Goal: Transaction & Acquisition: Download file/media

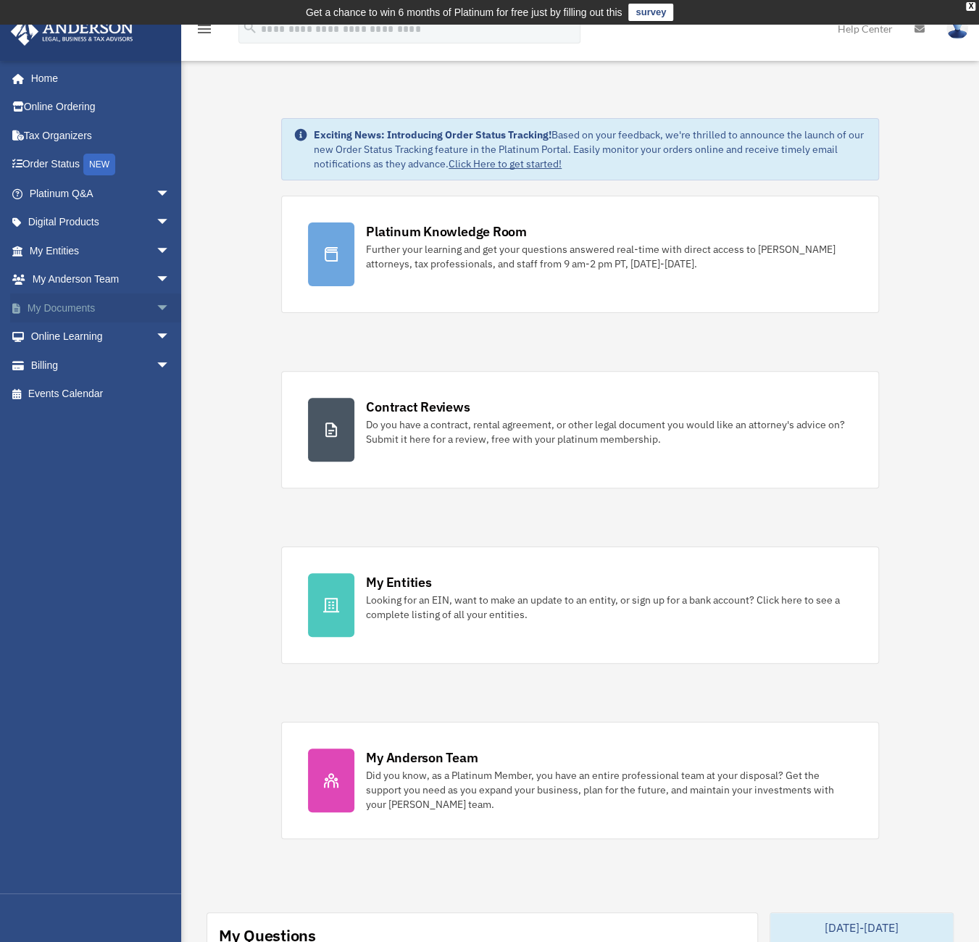
click at [91, 308] on link "My Documents arrow_drop_down" at bounding box center [101, 307] width 182 height 29
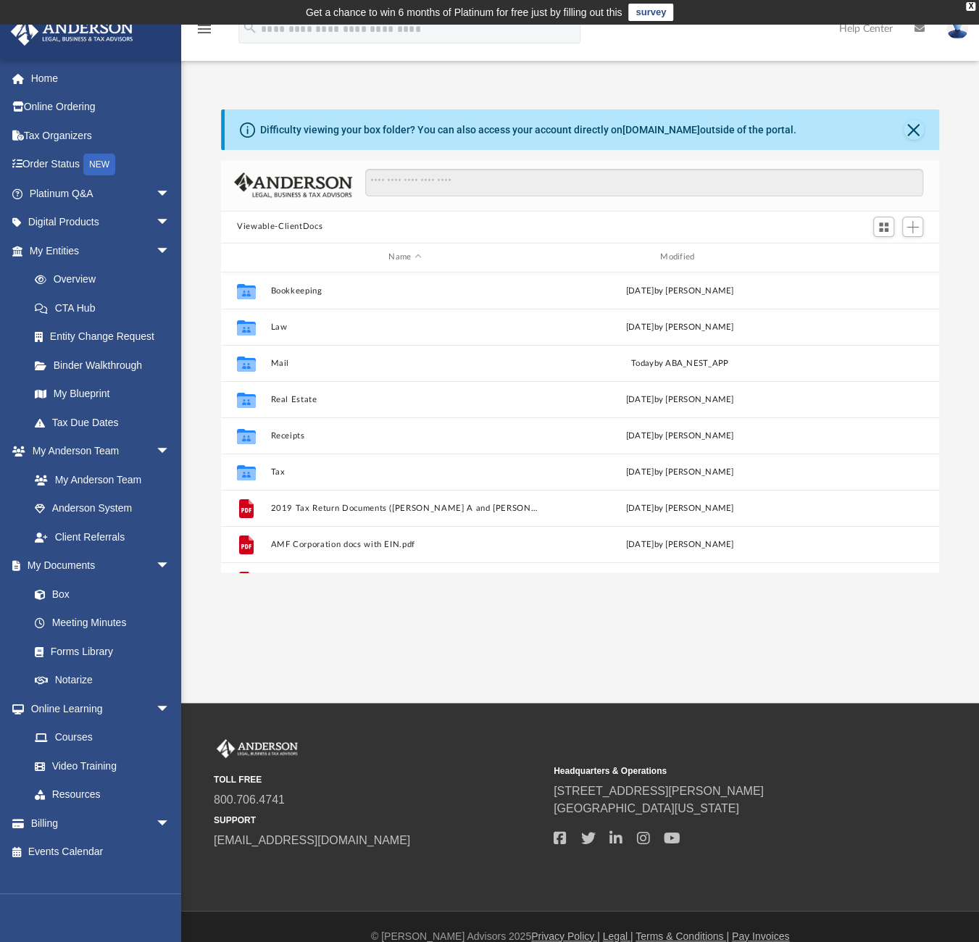
scroll to position [318, 706]
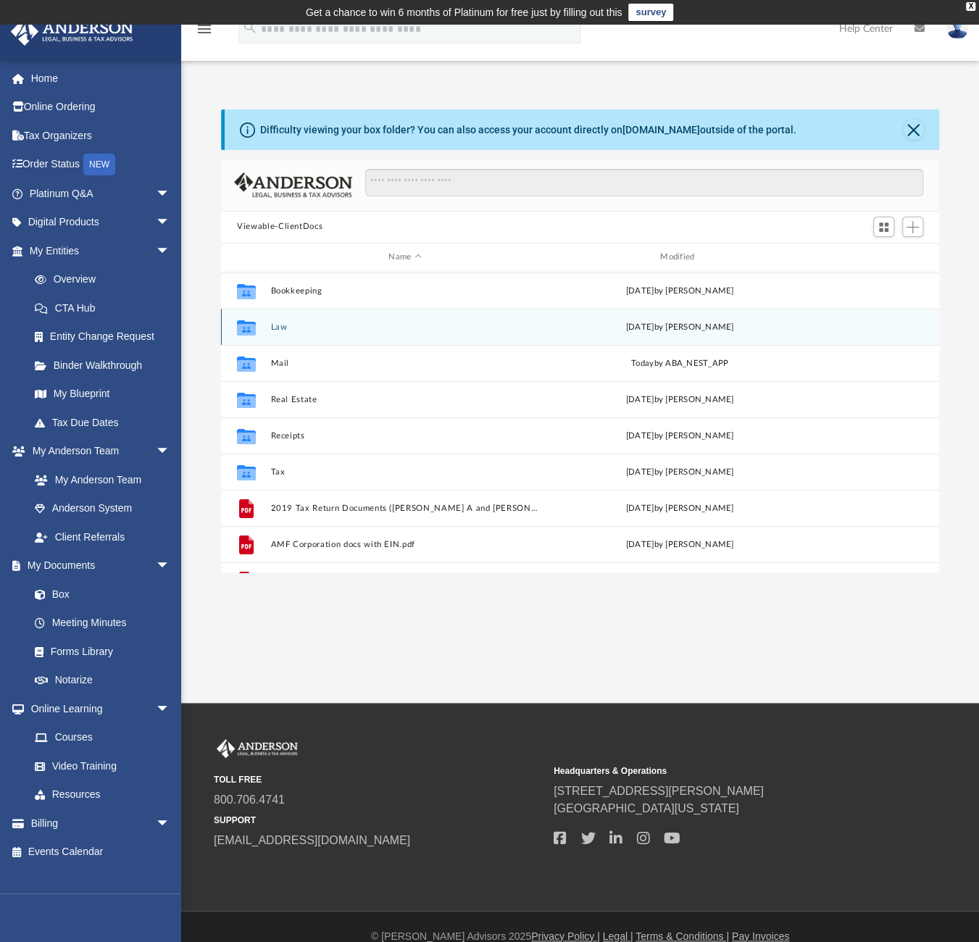
click at [281, 323] on button "Law" at bounding box center [405, 326] width 269 height 9
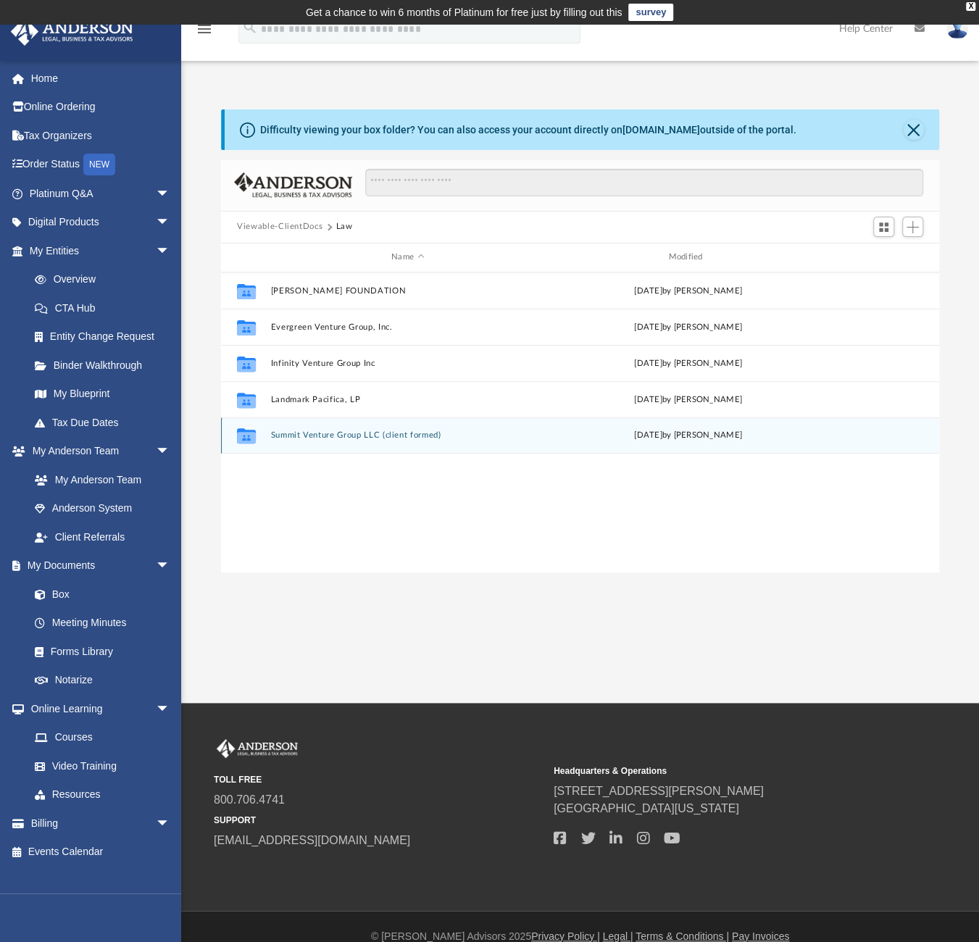
click at [294, 432] on button "Summit Venture Group LLC (client formed)" at bounding box center [408, 434] width 274 height 9
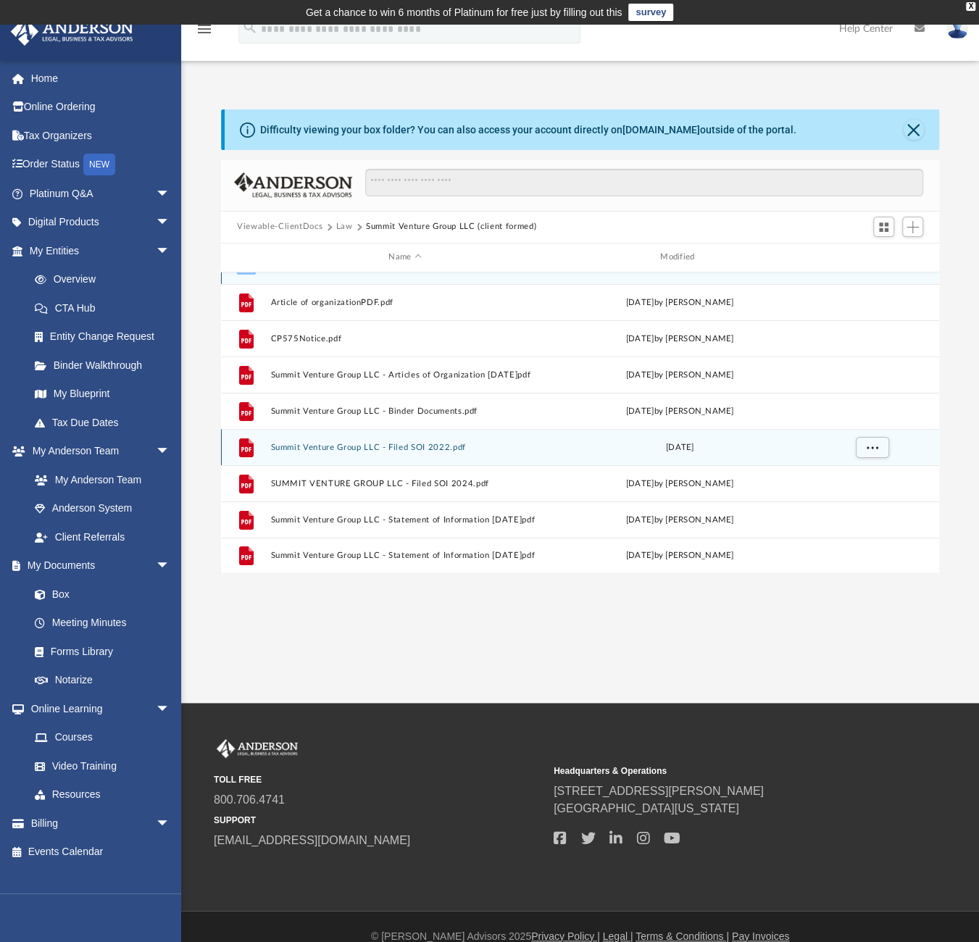
scroll to position [20, 0]
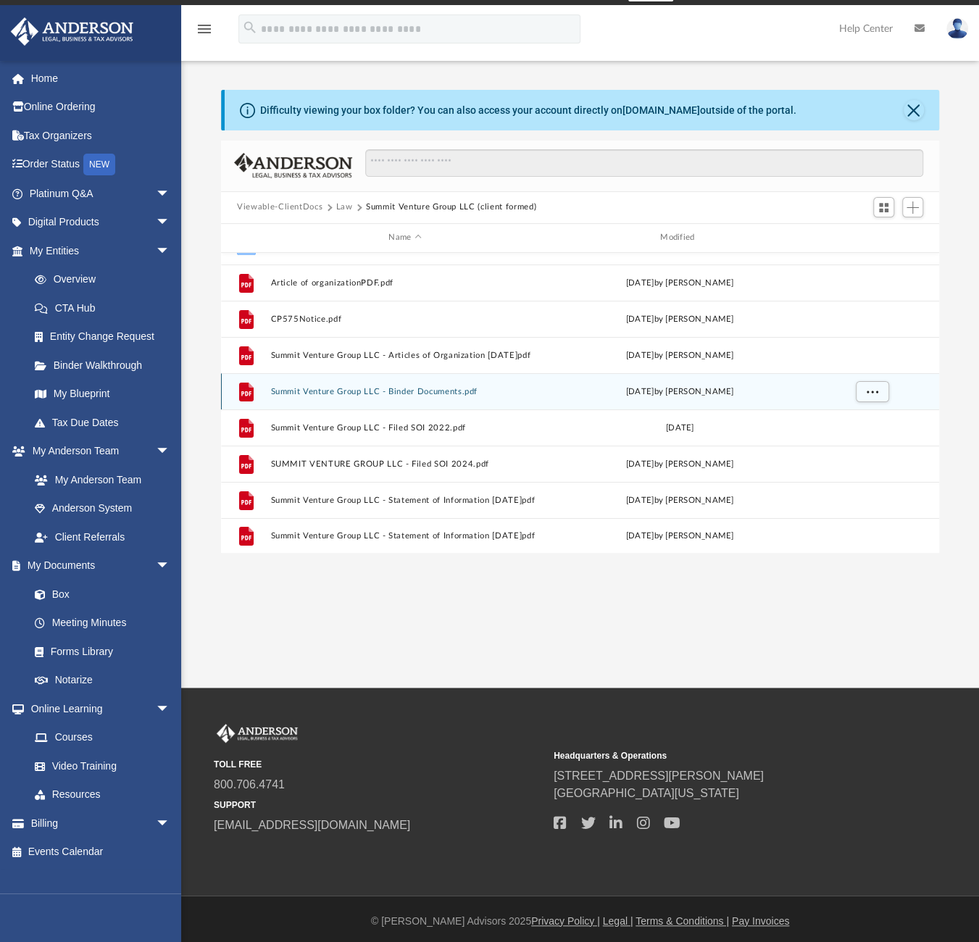
click at [308, 388] on button "Summit Venture Group LLC - Binder Documents.pdf" at bounding box center [405, 390] width 269 height 9
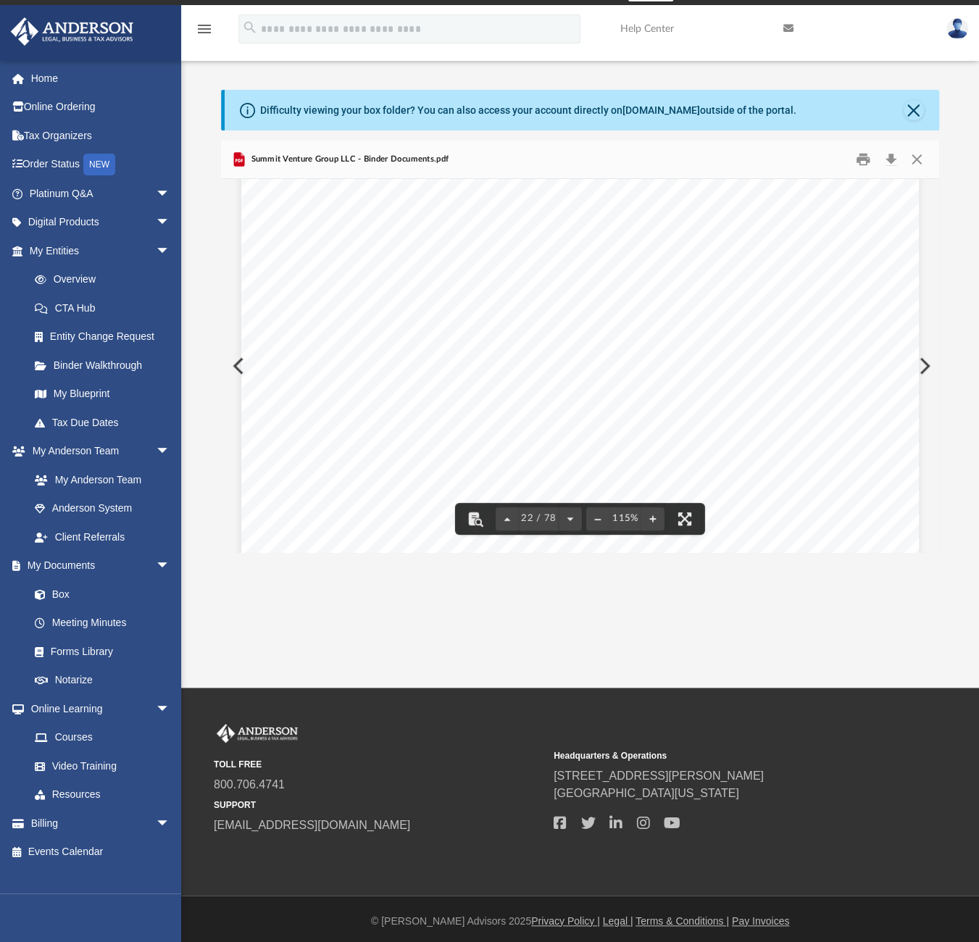
scroll to position [19123, 0]
click at [890, 162] on button "Download" at bounding box center [890, 159] width 26 height 22
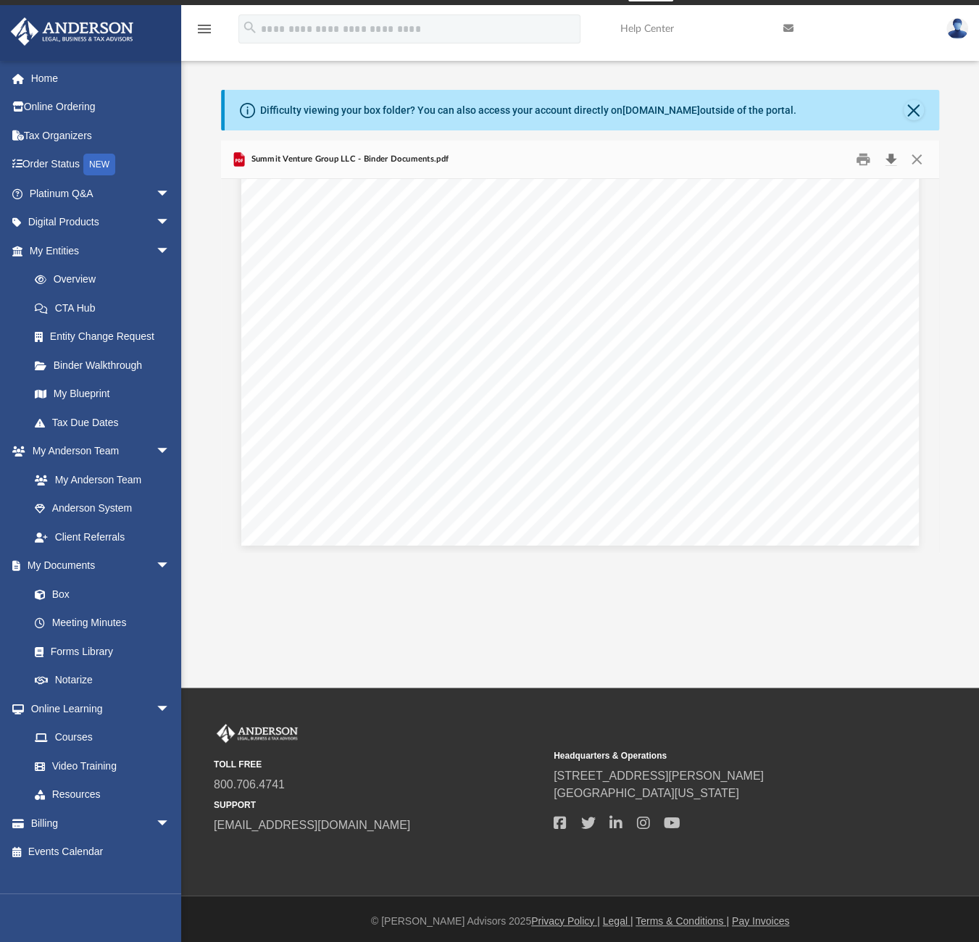
scroll to position [27888, 0]
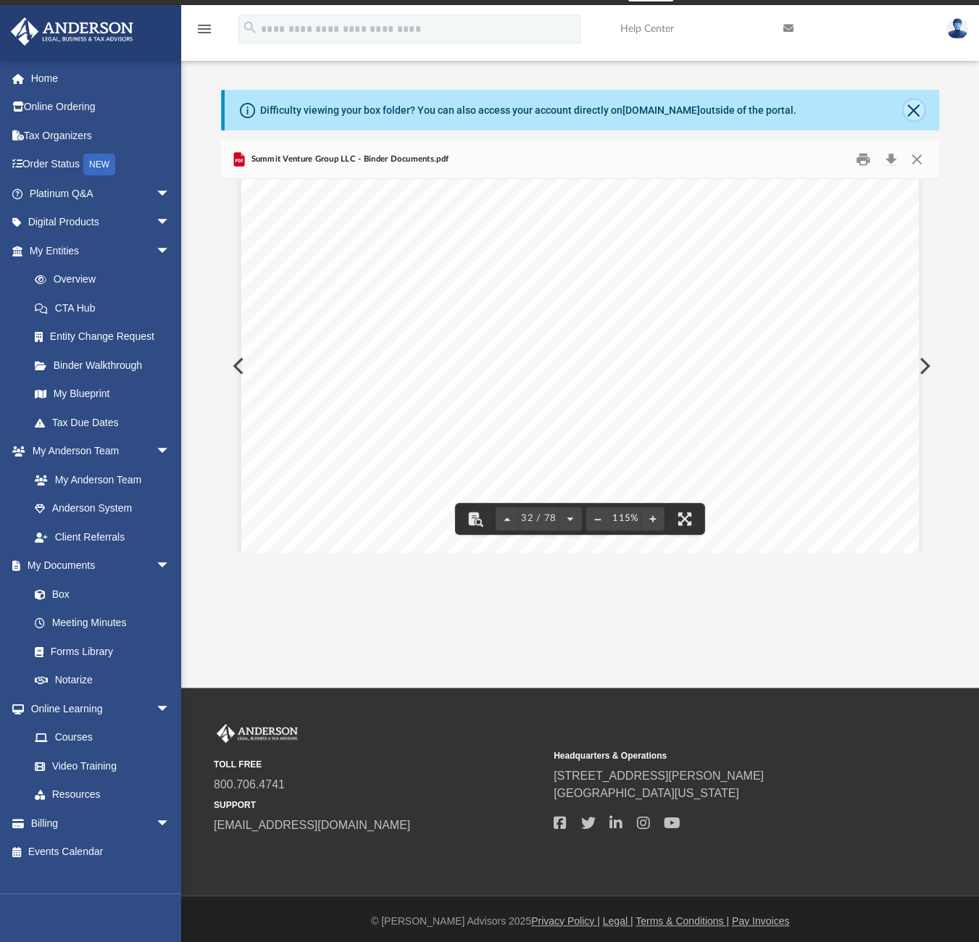
click at [908, 111] on button "Close" at bounding box center [913, 110] width 20 height 20
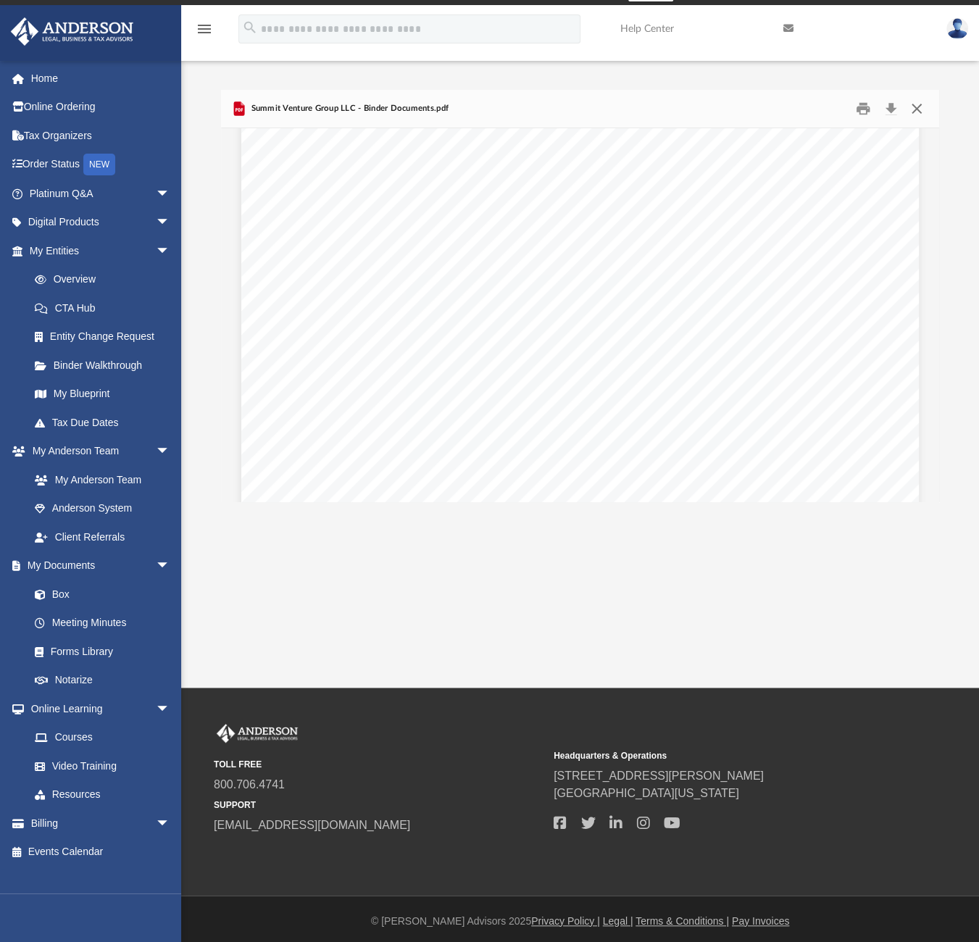
click at [908, 111] on button "Close" at bounding box center [916, 108] width 26 height 22
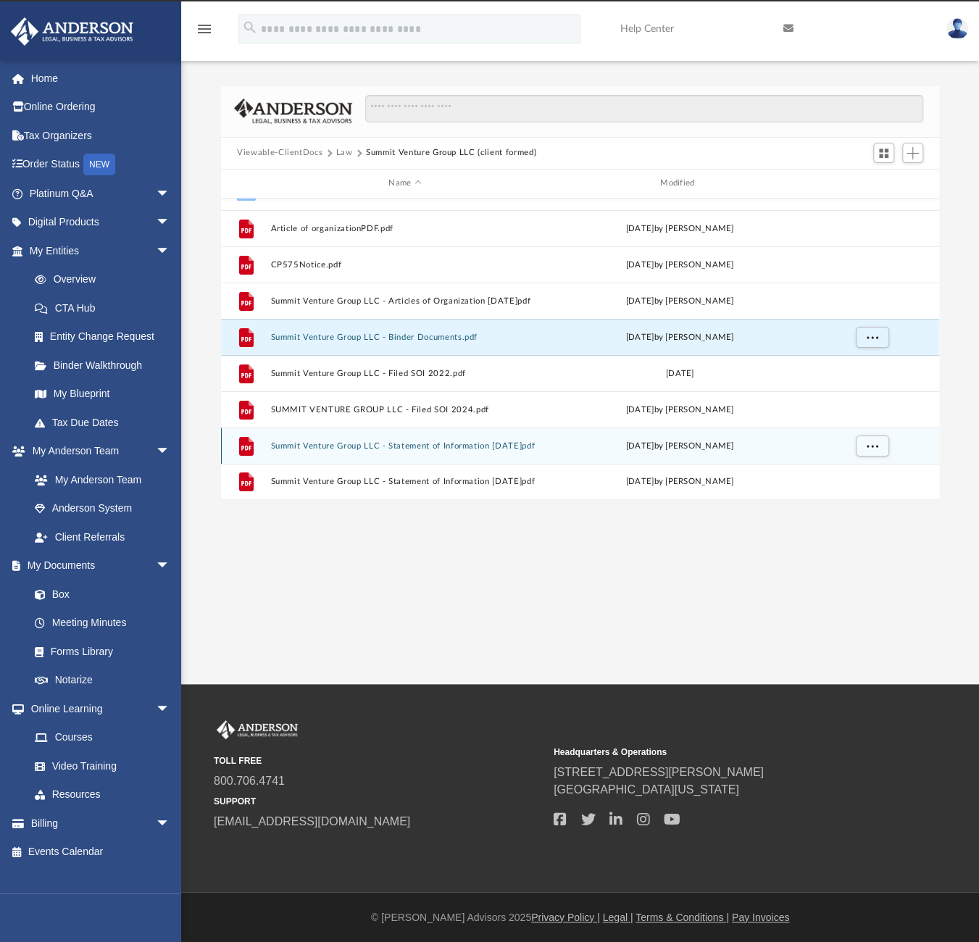
scroll to position [24, 0]
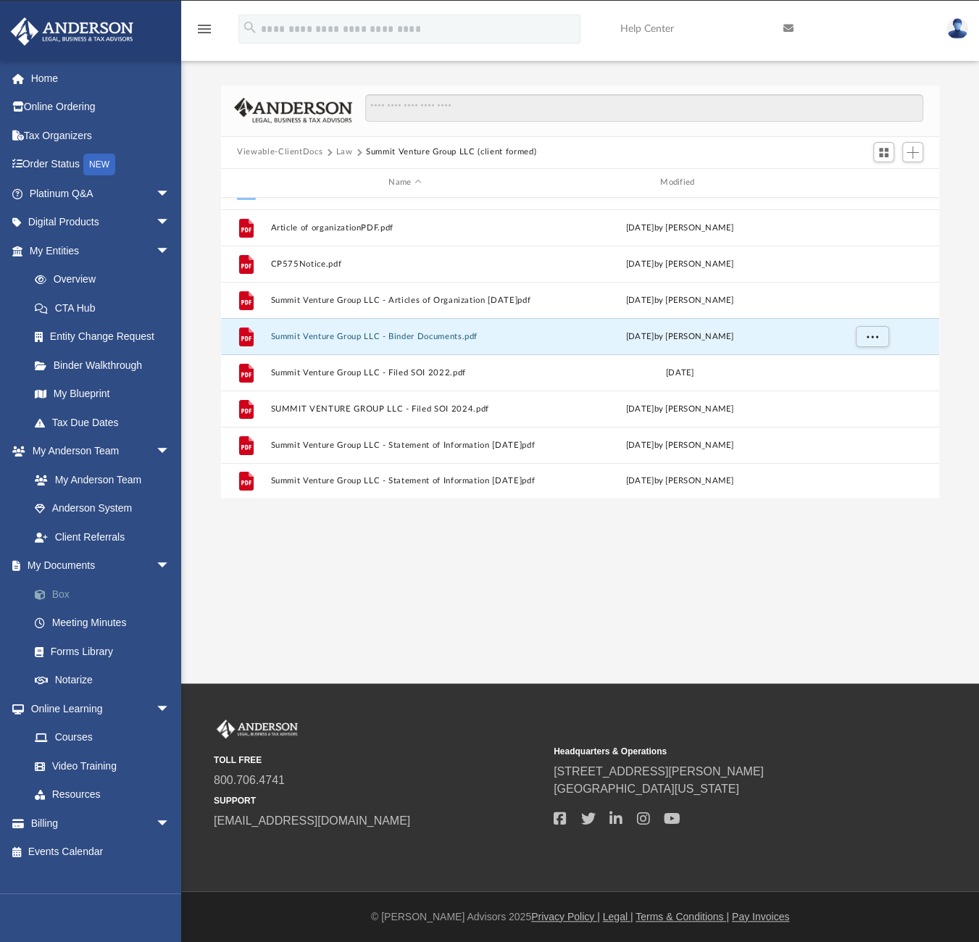
click at [67, 598] on link "Box" at bounding box center [106, 593] width 172 height 29
click at [73, 625] on link "Meeting Minutes" at bounding box center [106, 622] width 172 height 29
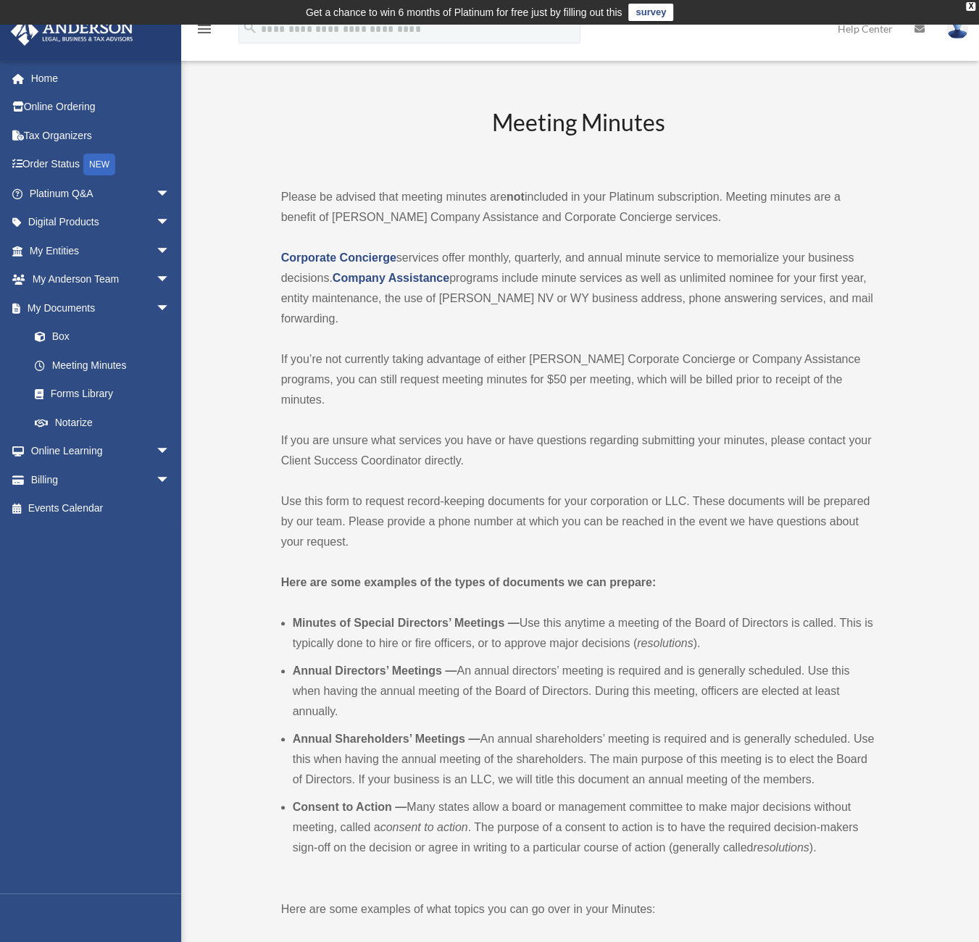
scroll to position [72, 0]
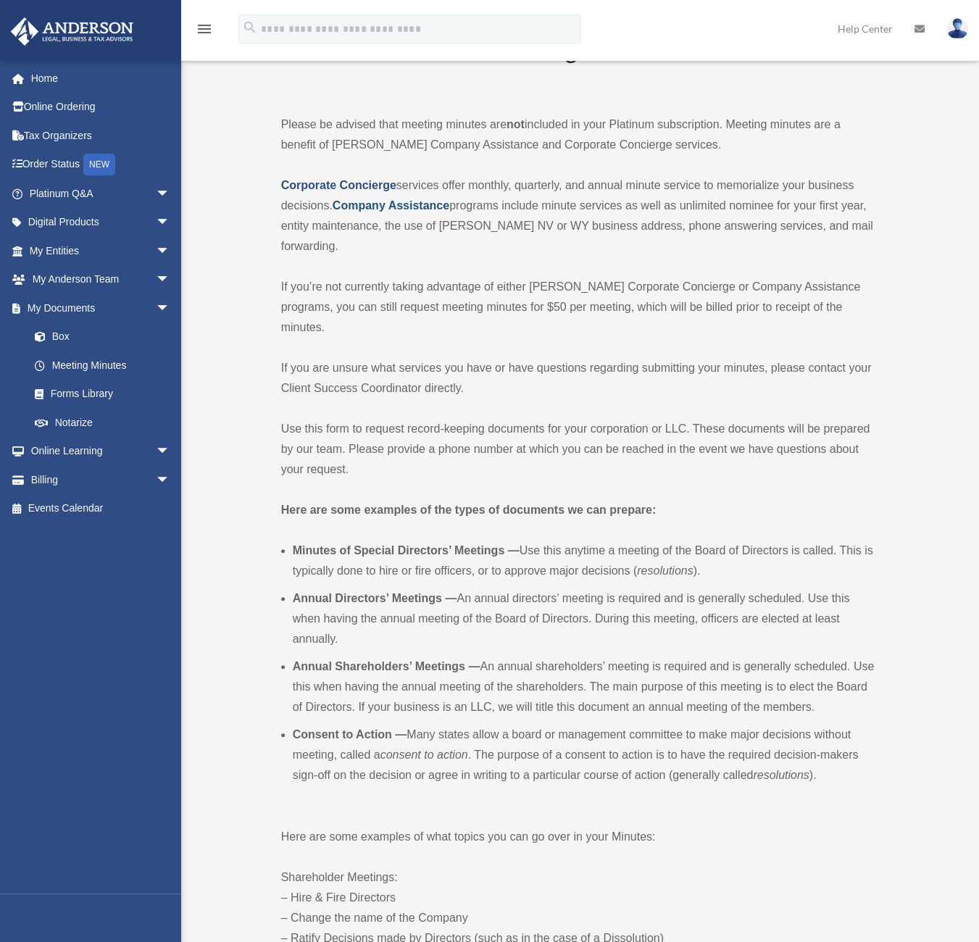
click at [414, 205] on strong "Company Assistance" at bounding box center [390, 205] width 117 height 12
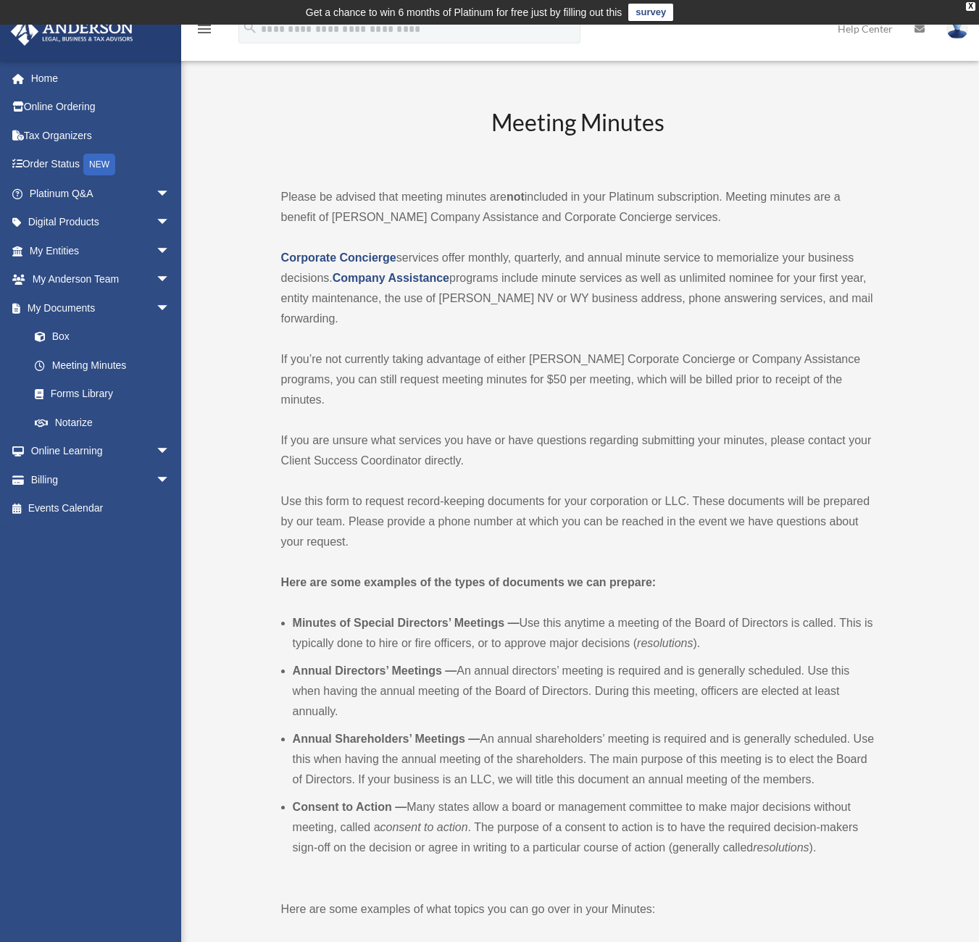
scroll to position [72, 0]
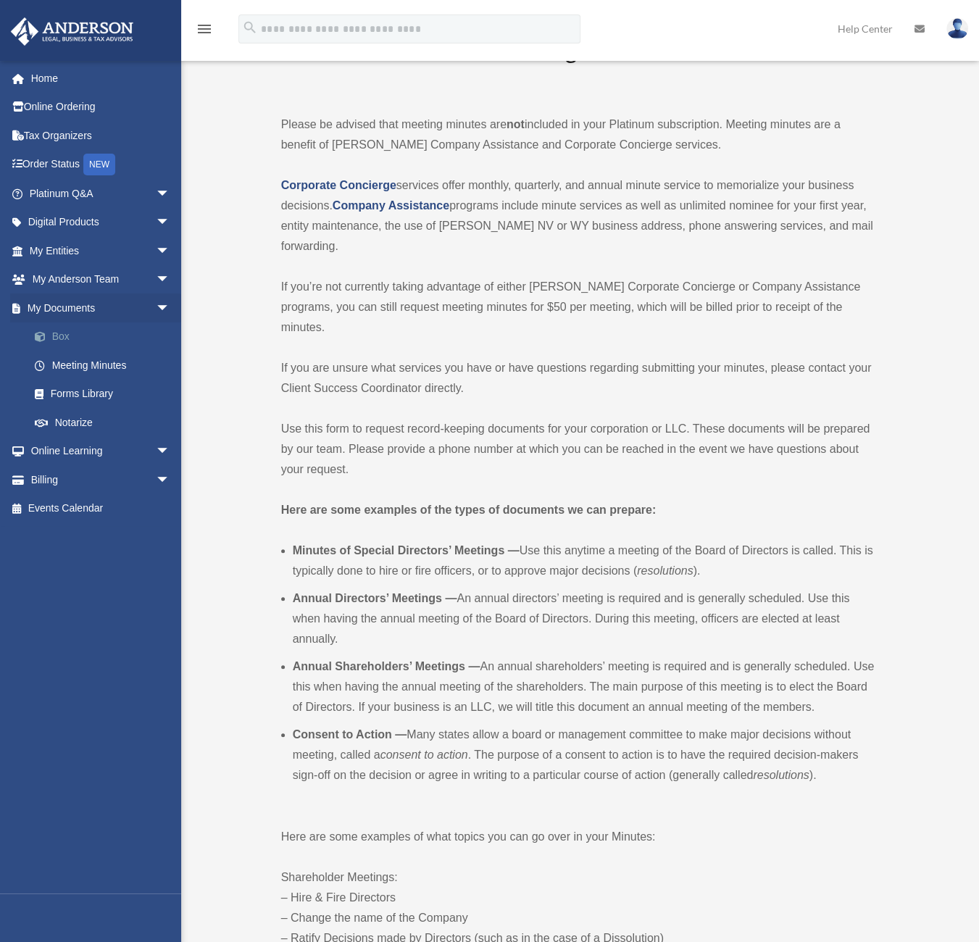
click at [90, 341] on link "Box" at bounding box center [106, 336] width 172 height 29
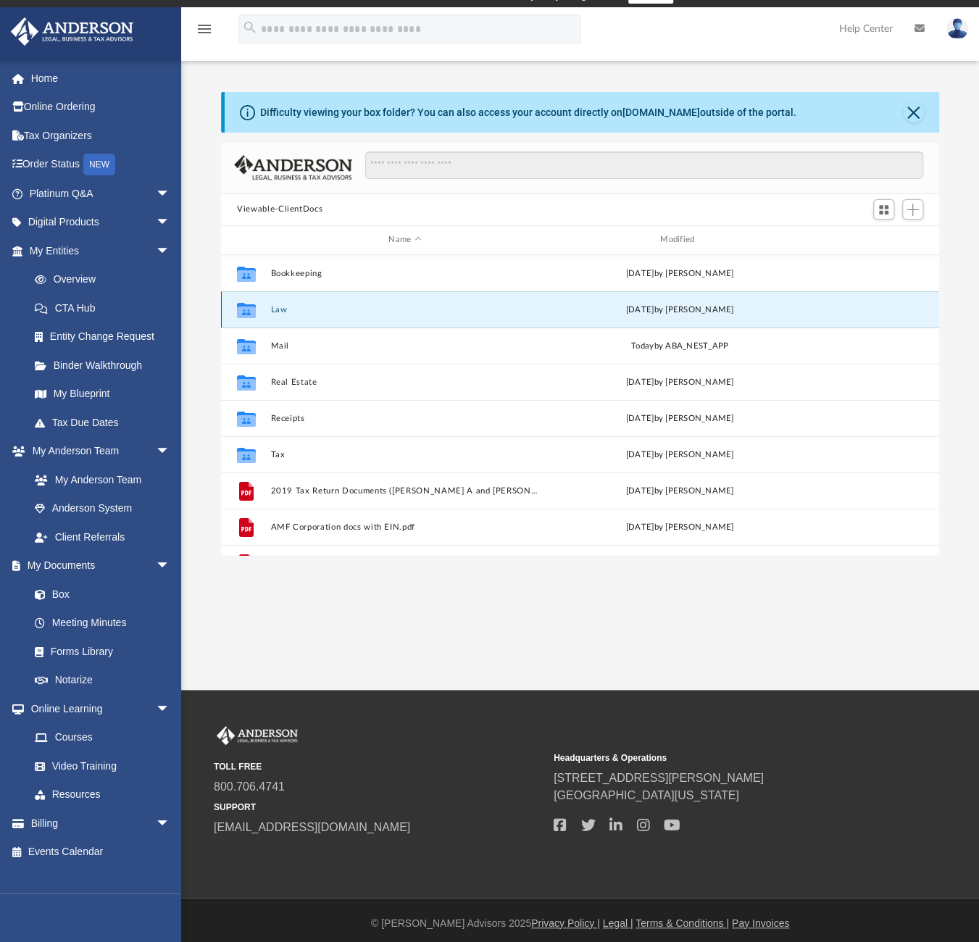
click at [278, 310] on button "Law" at bounding box center [405, 308] width 269 height 9
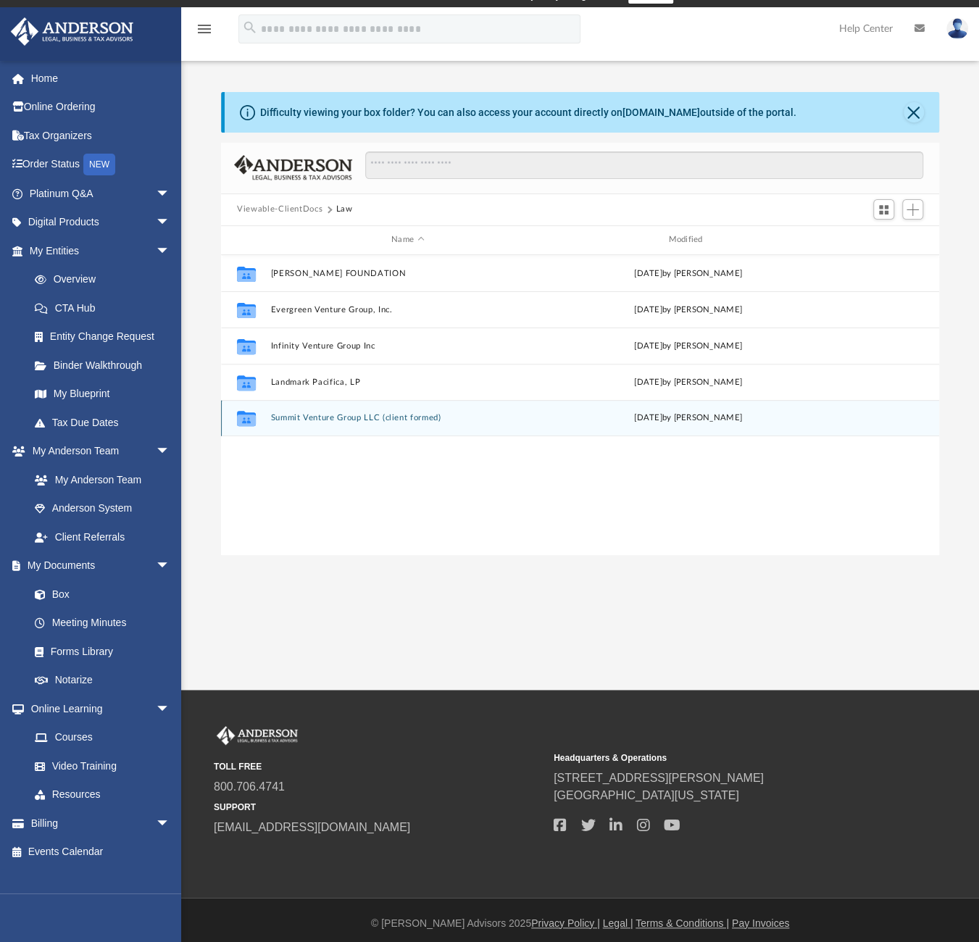
click at [284, 416] on button "Summit Venture Group LLC (client formed)" at bounding box center [408, 417] width 274 height 9
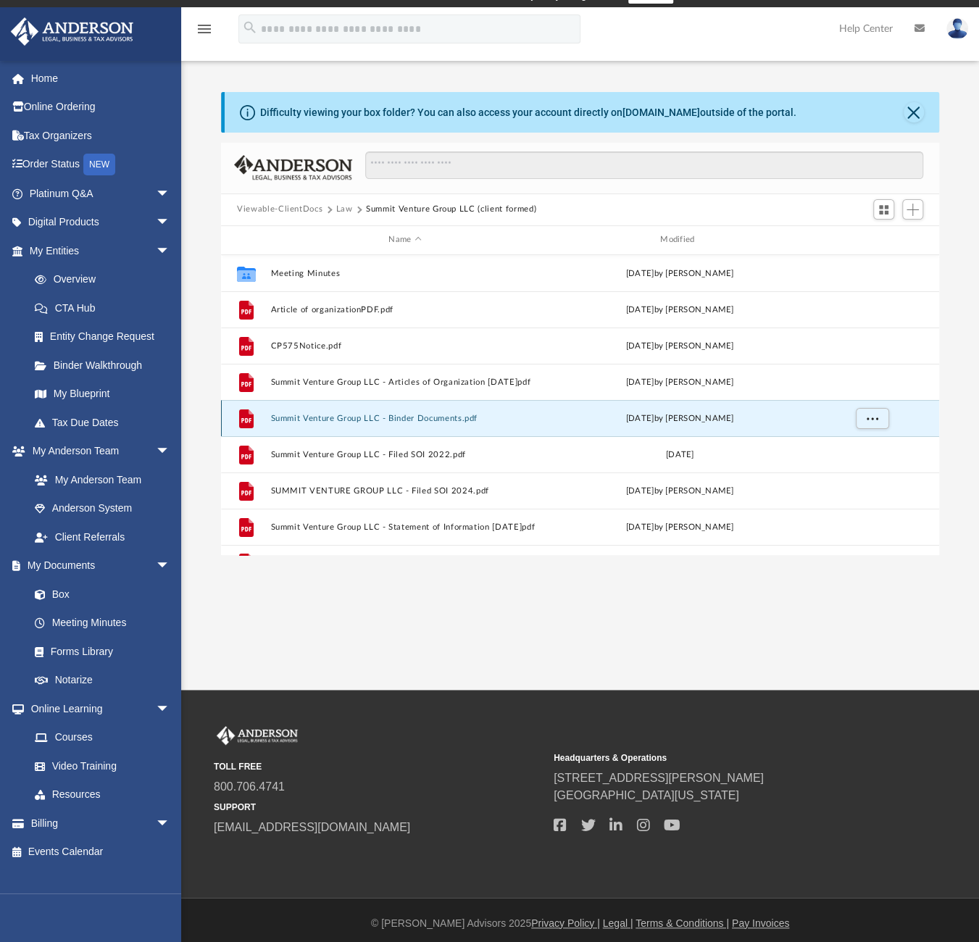
click at [330, 415] on button "Summit Venture Group LLC - Binder Documents.pdf" at bounding box center [405, 417] width 269 height 9
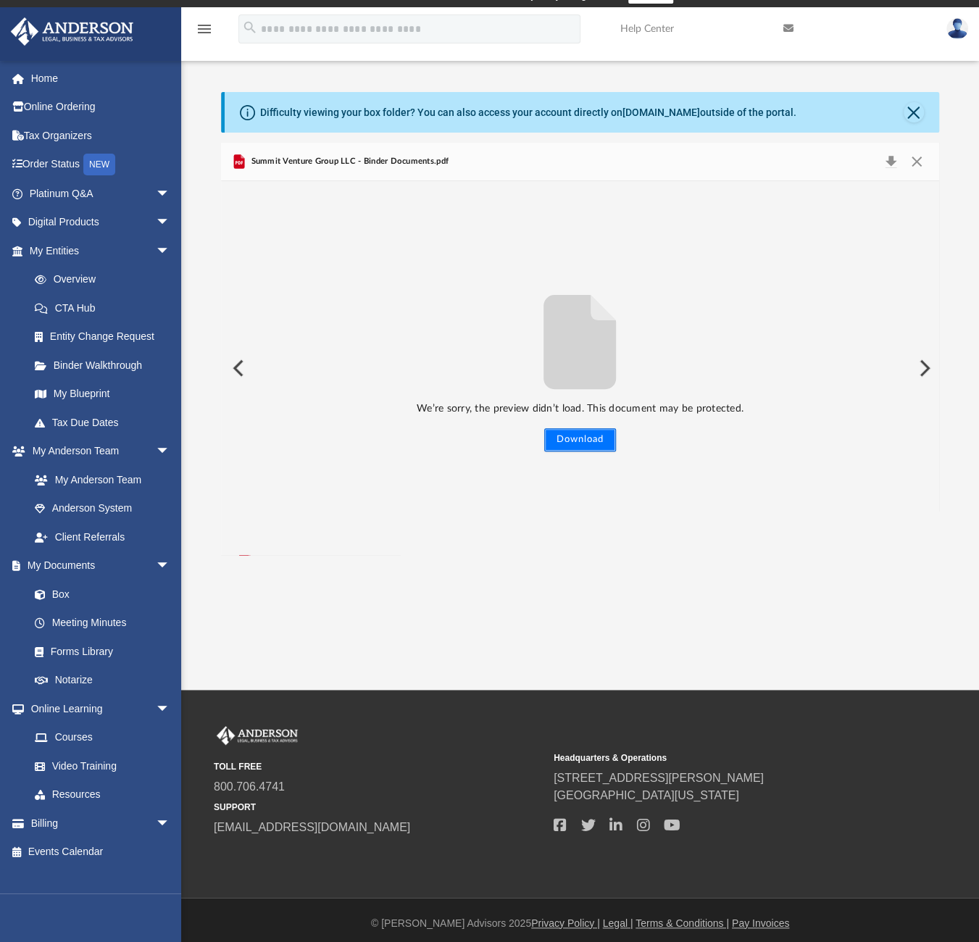
click at [566, 440] on button "Download" at bounding box center [580, 439] width 72 height 23
